Goal: Find specific page/section

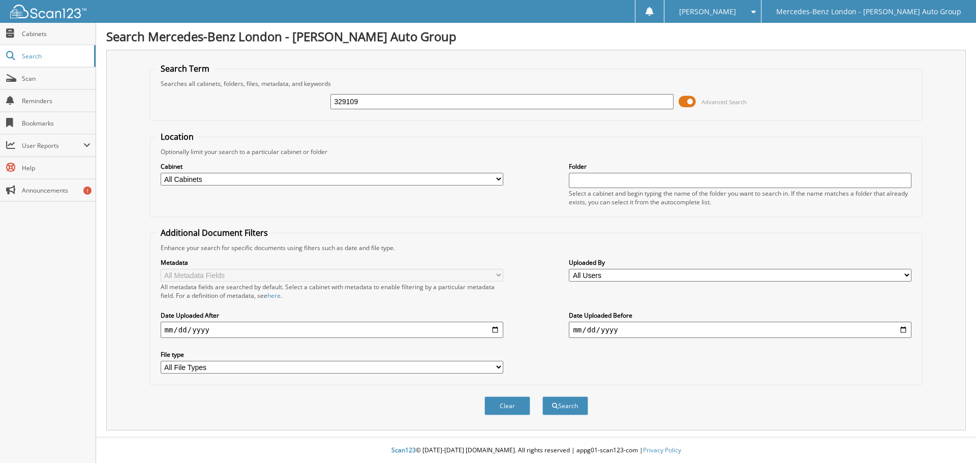
type input "329109"
click at [543, 397] on button "Search" at bounding box center [566, 406] width 46 height 19
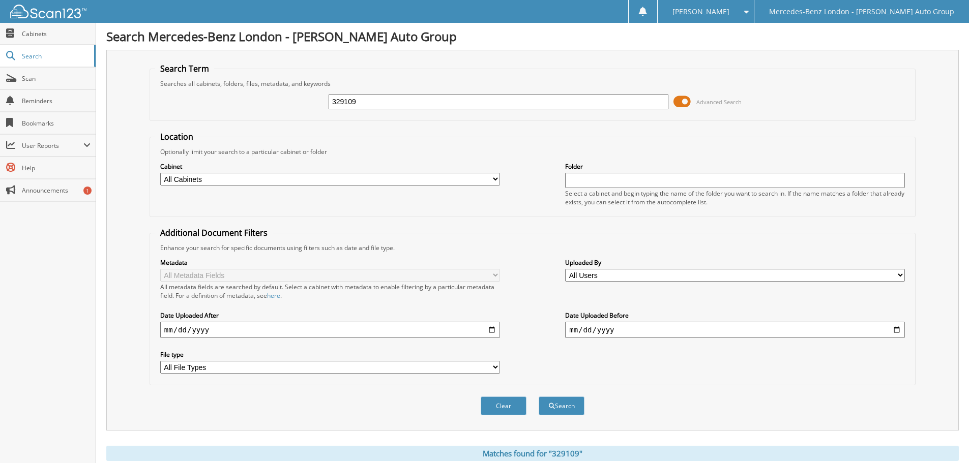
scroll to position [131, 0]
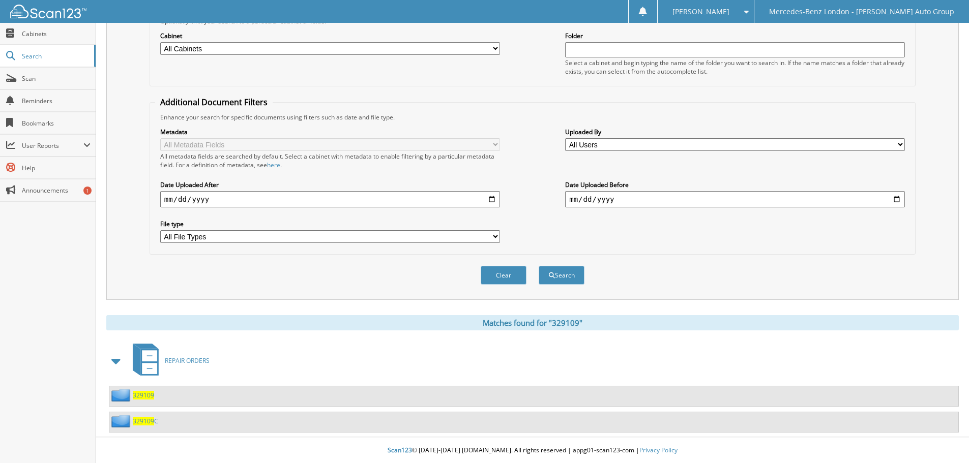
click at [143, 396] on span "329109" at bounding box center [143, 395] width 21 height 9
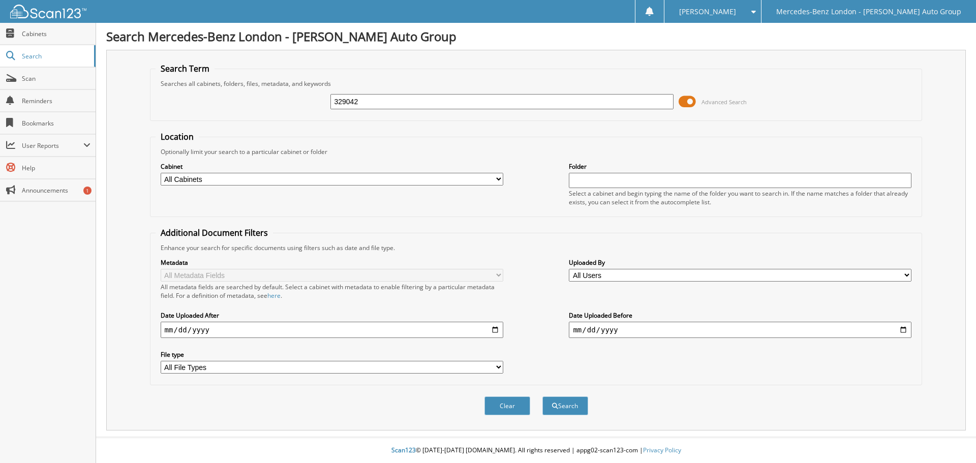
type input "329042"
click at [543, 397] on button "Search" at bounding box center [566, 406] width 46 height 19
